Goal: Information Seeking & Learning: Learn about a topic

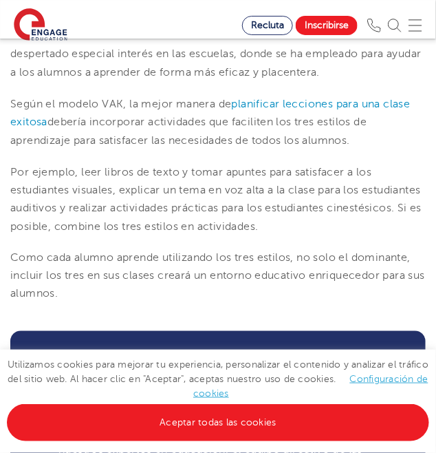
type input "Inscribirse"
